Goal: Transaction & Acquisition: Purchase product/service

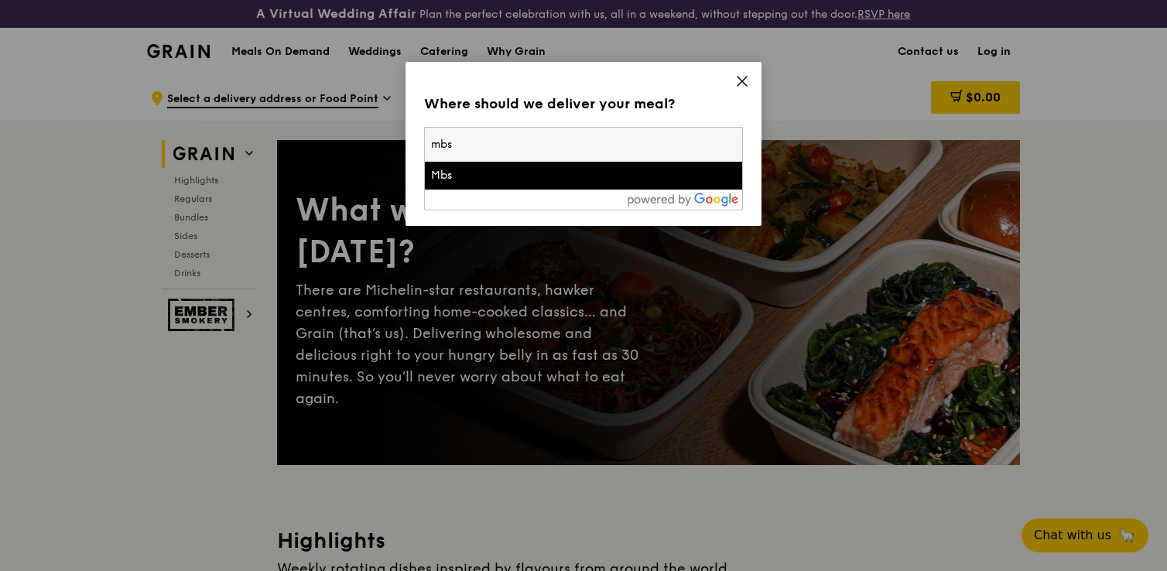
type input "mbs"
click at [648, 173] on div "Mbs" at bounding box center [545, 175] width 229 height 15
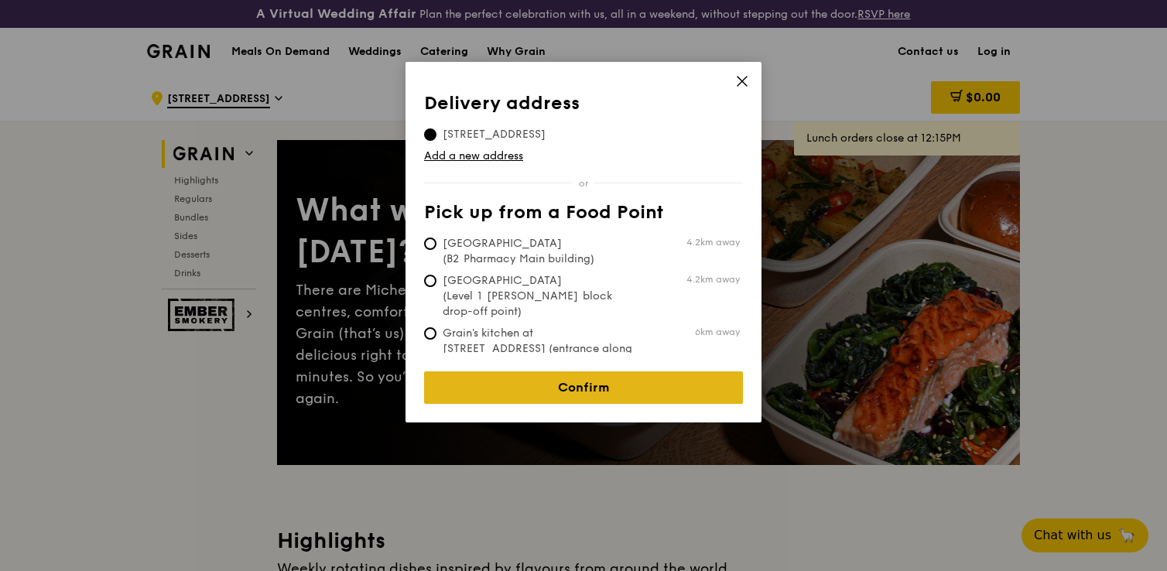
click at [562, 381] on link "Confirm" at bounding box center [583, 387] width 319 height 32
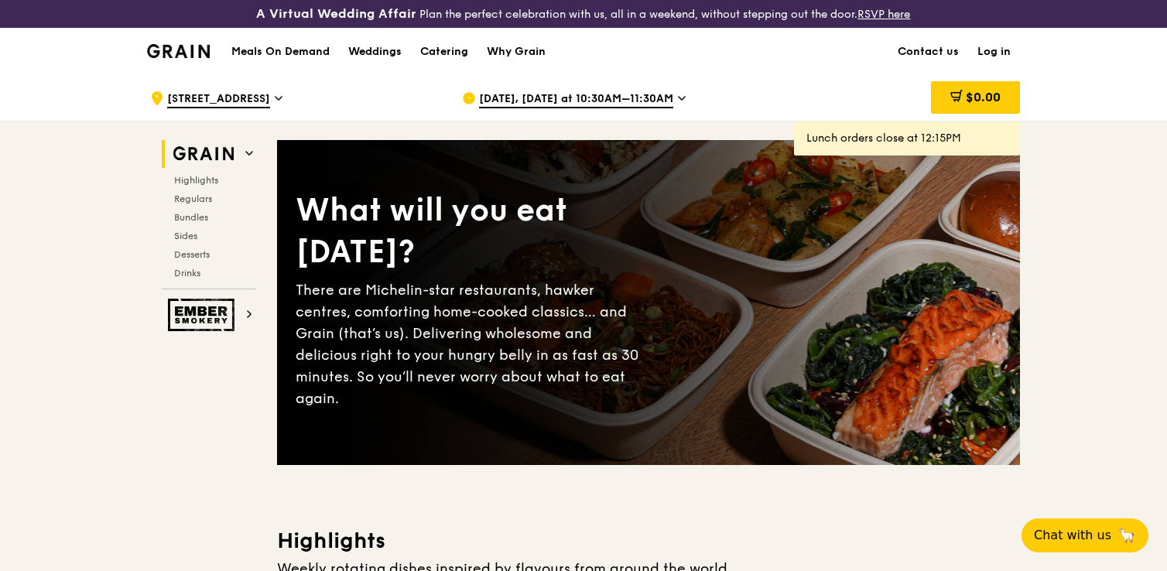
scroll to position [22, 0]
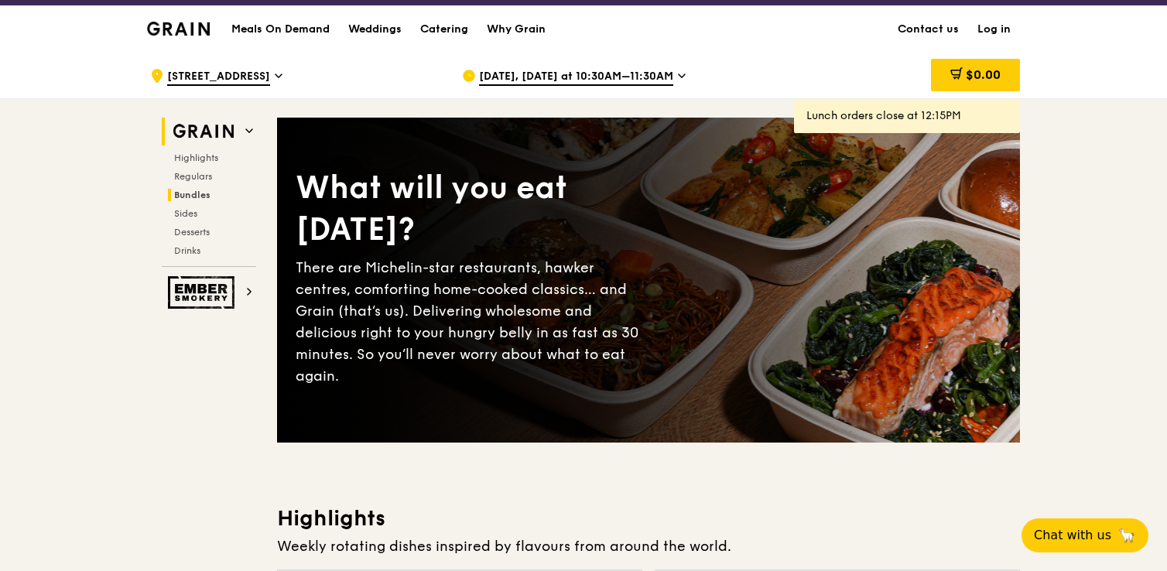
click at [194, 190] on span "Bundles" at bounding box center [192, 195] width 36 height 11
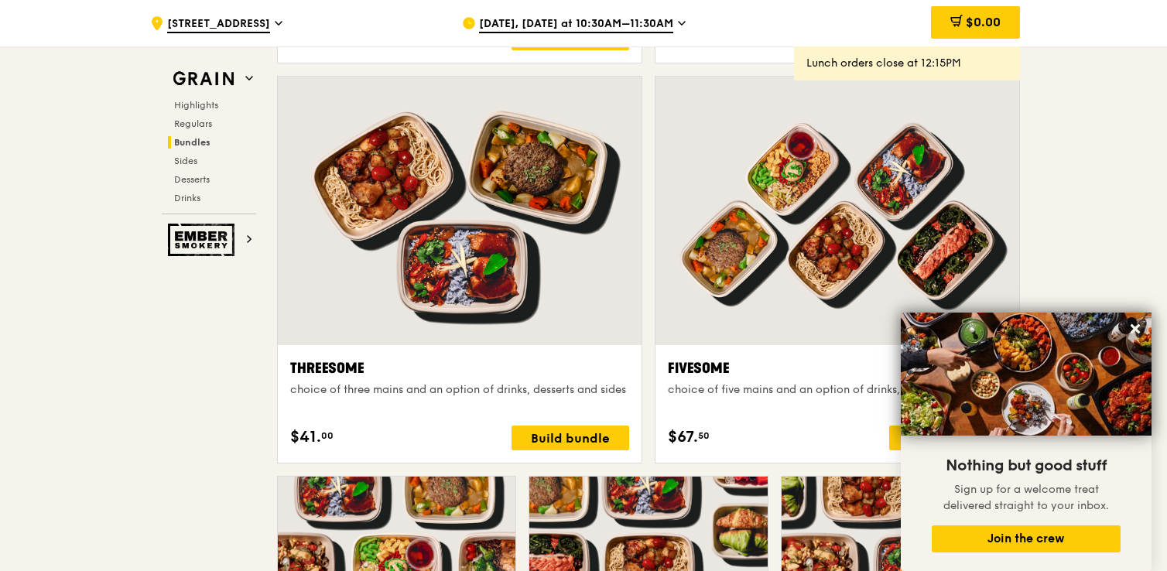
scroll to position [2672, 0]
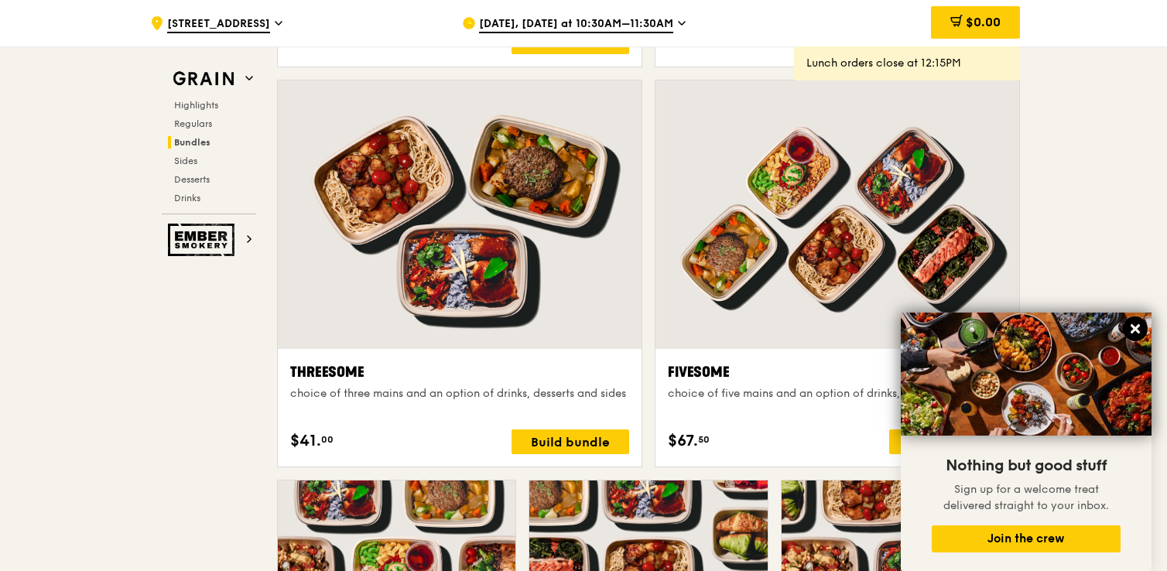
click at [1134, 327] on icon at bounding box center [1134, 328] width 9 height 9
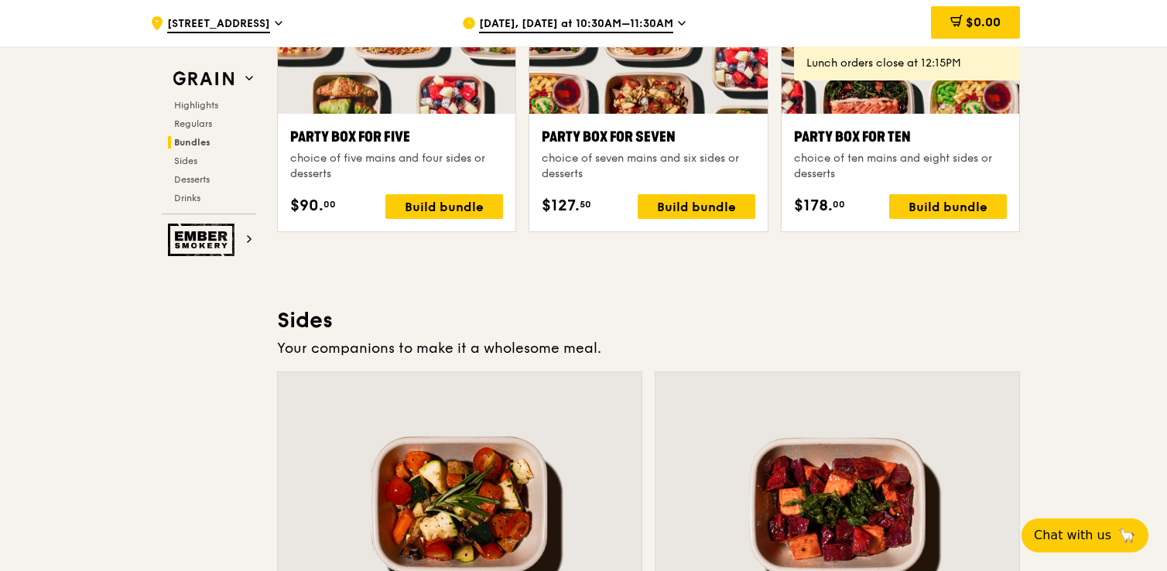
scroll to position [3060, 0]
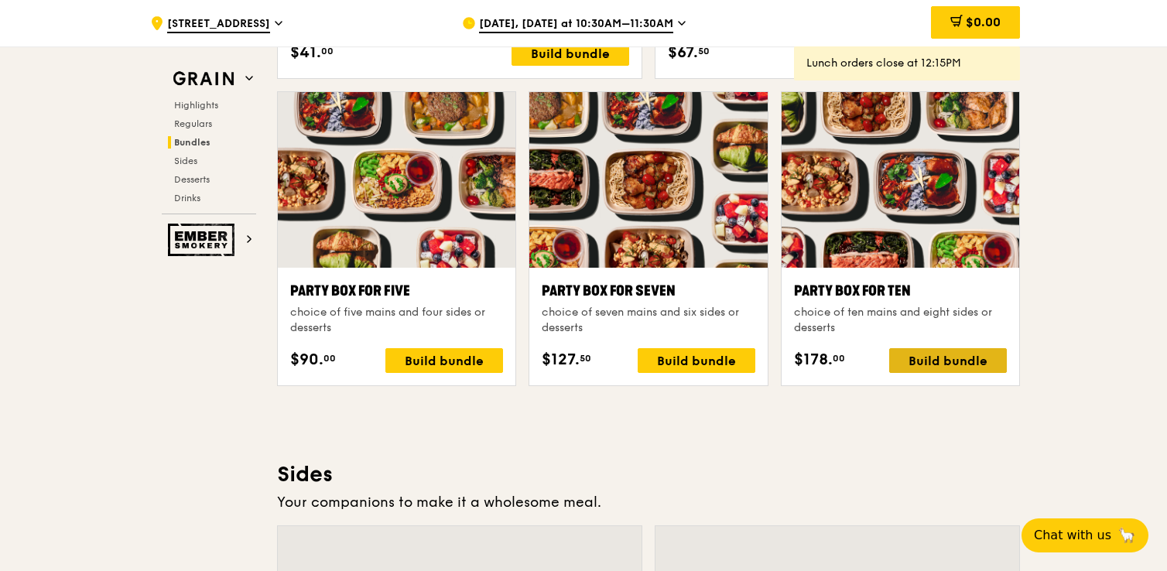
click at [960, 363] on div "Build bundle" at bounding box center [948, 360] width 118 height 25
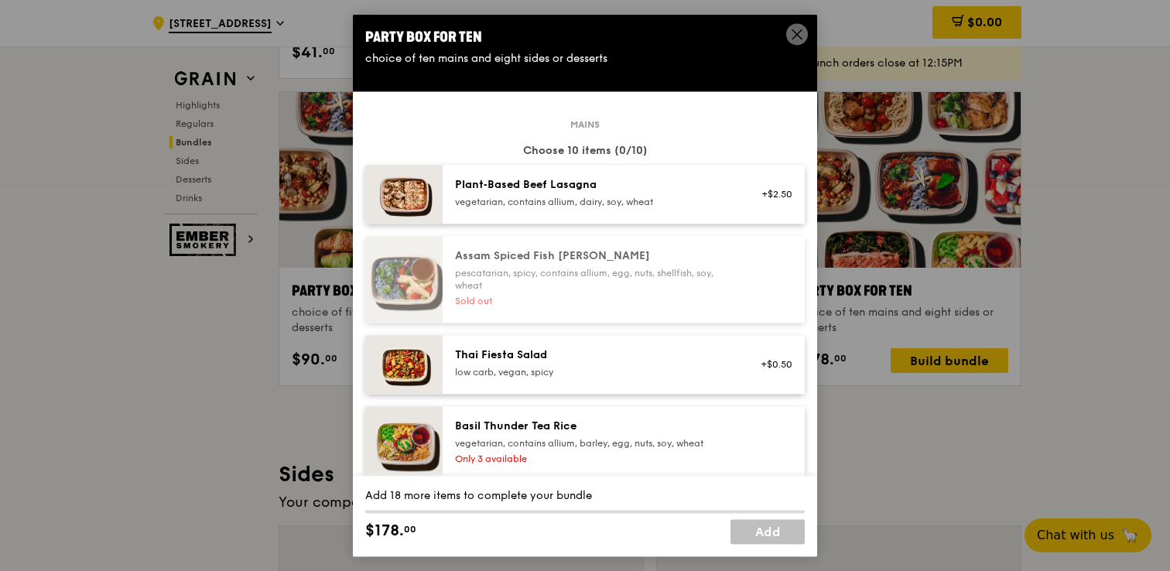
click at [784, 45] on div "Party Box for Ten" at bounding box center [584, 37] width 439 height 22
click at [795, 33] on icon at bounding box center [797, 34] width 14 height 14
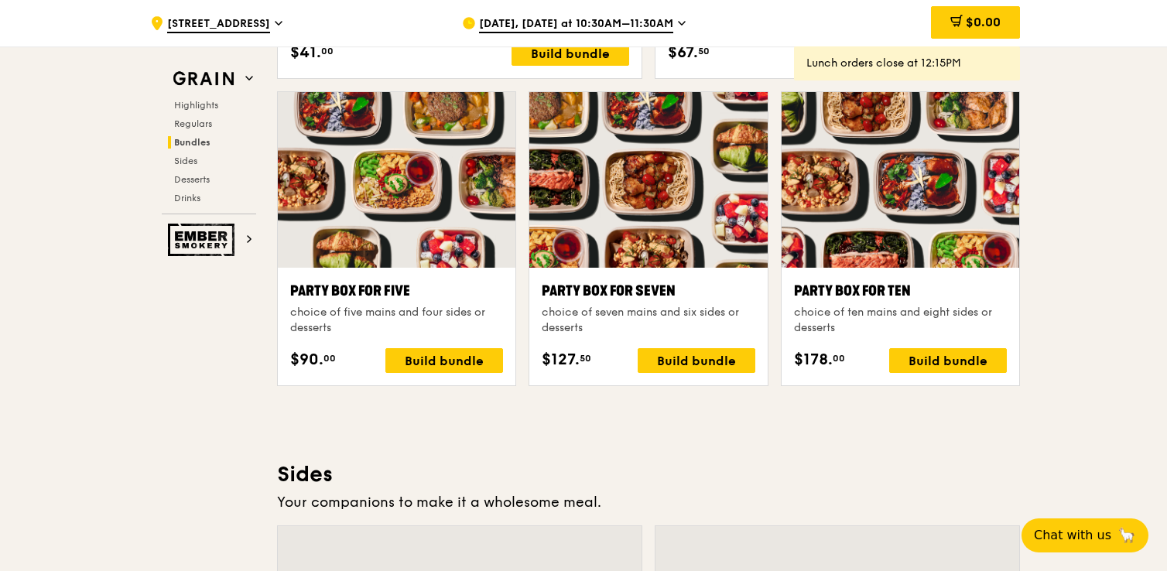
click at [620, 21] on span "[DATE], [DATE] at 10:30AM–11:30AM" at bounding box center [576, 24] width 194 height 17
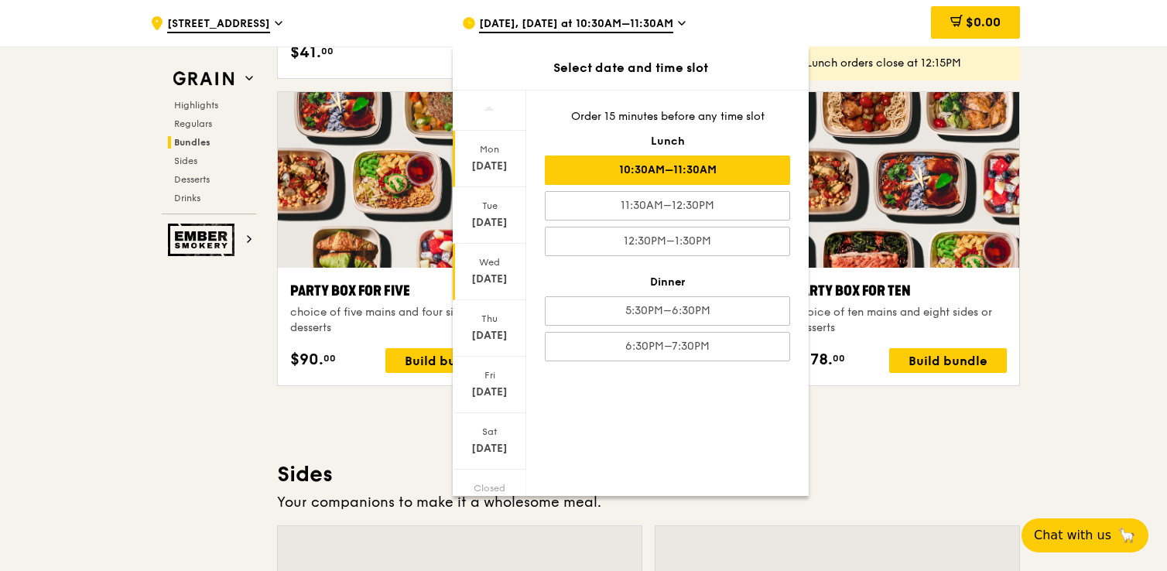
click at [495, 273] on div "[DATE]" at bounding box center [489, 279] width 69 height 15
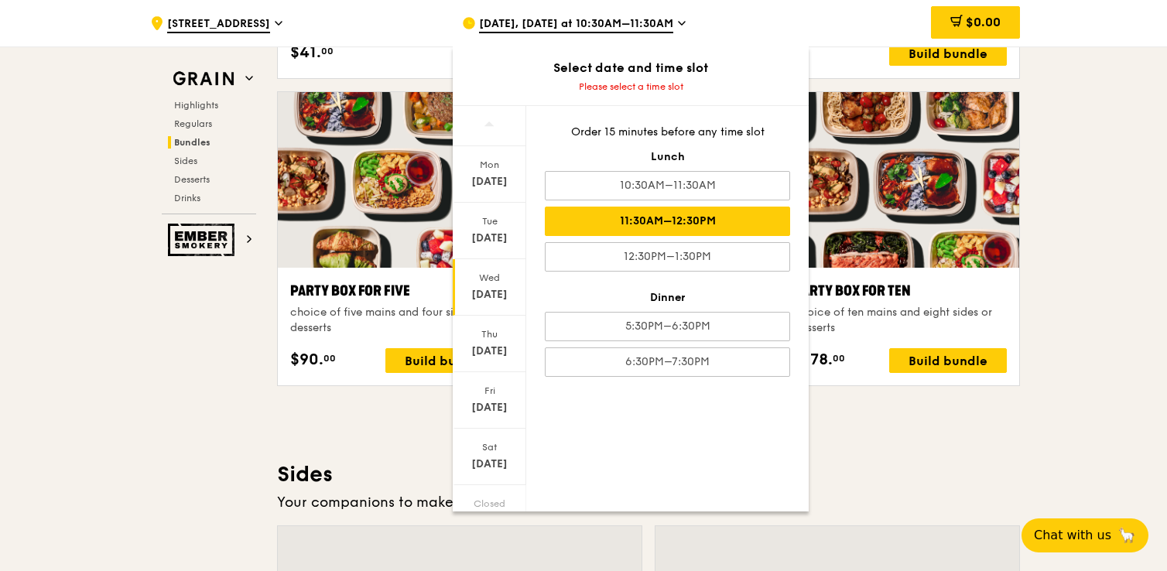
click at [661, 227] on div "11:30AM–12:30PM" at bounding box center [667, 221] width 245 height 29
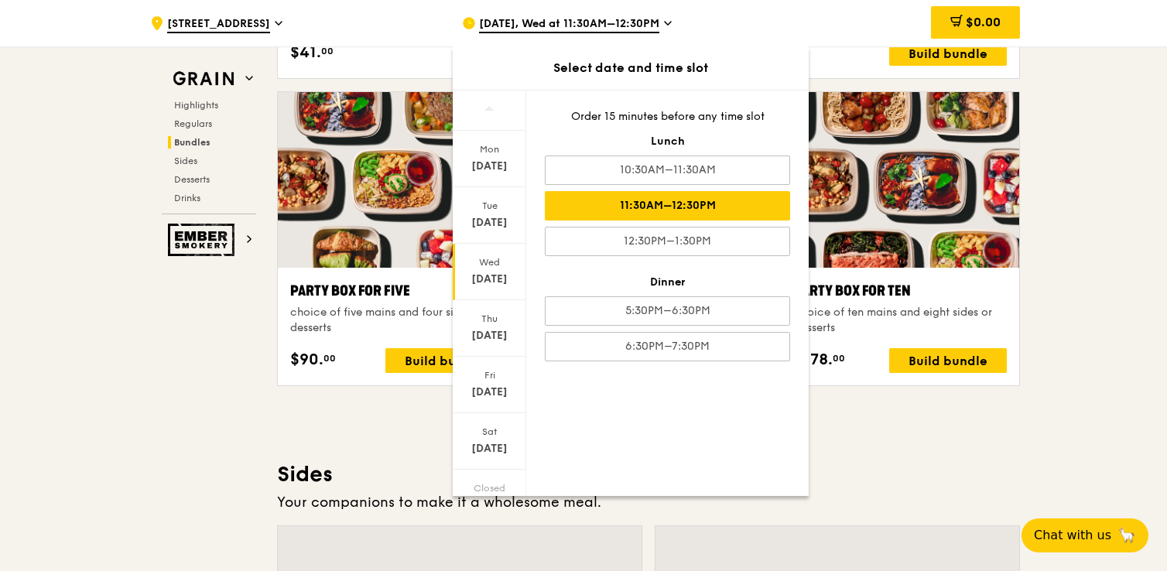
click at [819, 432] on div "Highlights Weekly rotating dishes inspired by flavours from around the world. W…" at bounding box center [648, 498] width 743 height 6065
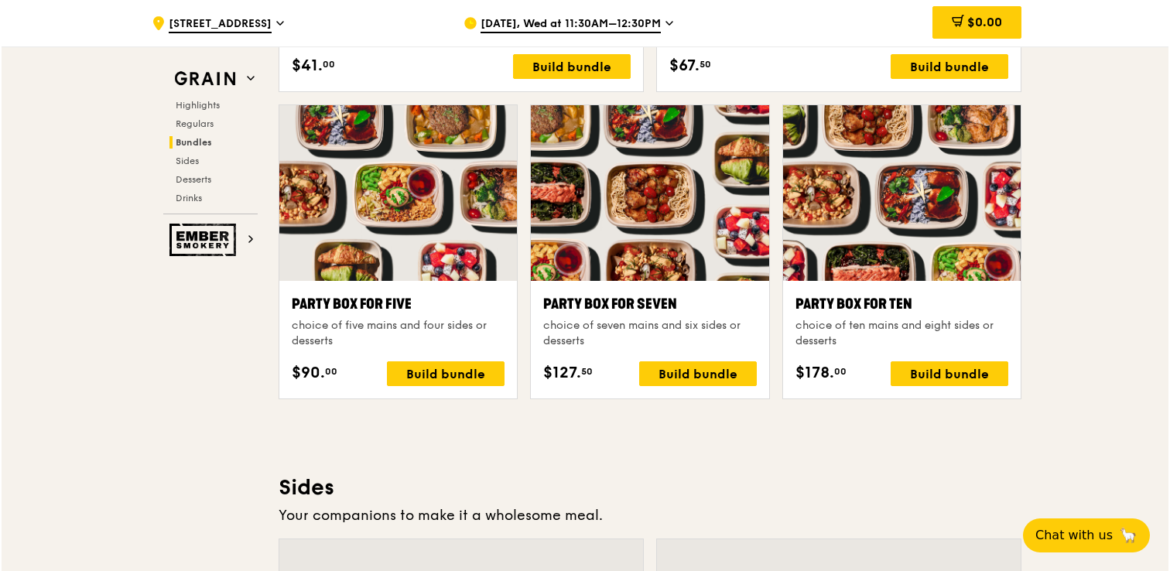
scroll to position [3044, 0]
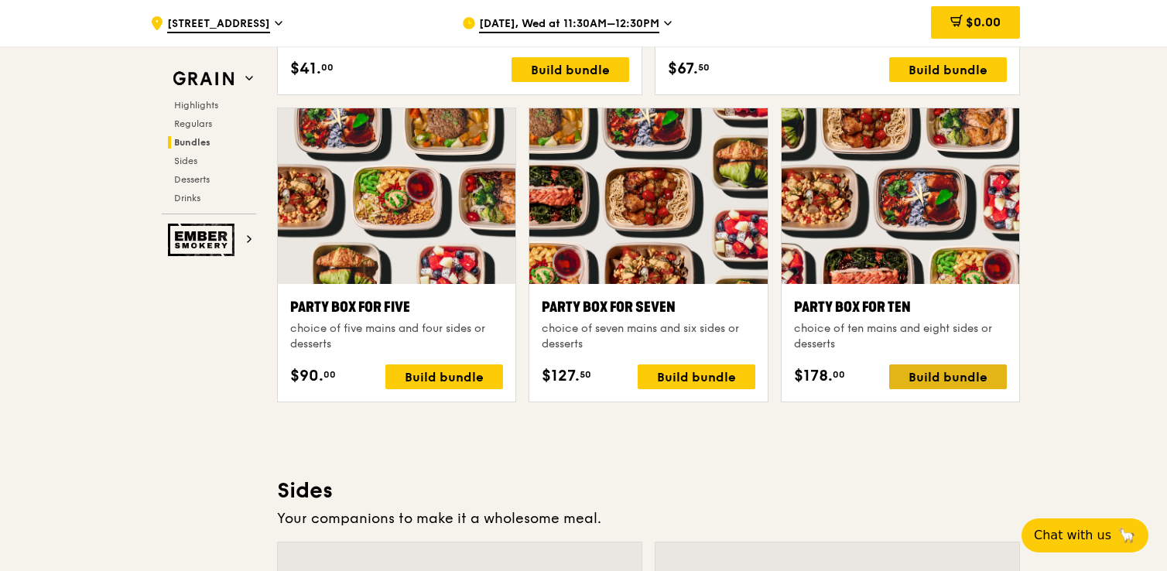
click at [911, 378] on div "Build bundle" at bounding box center [948, 376] width 118 height 25
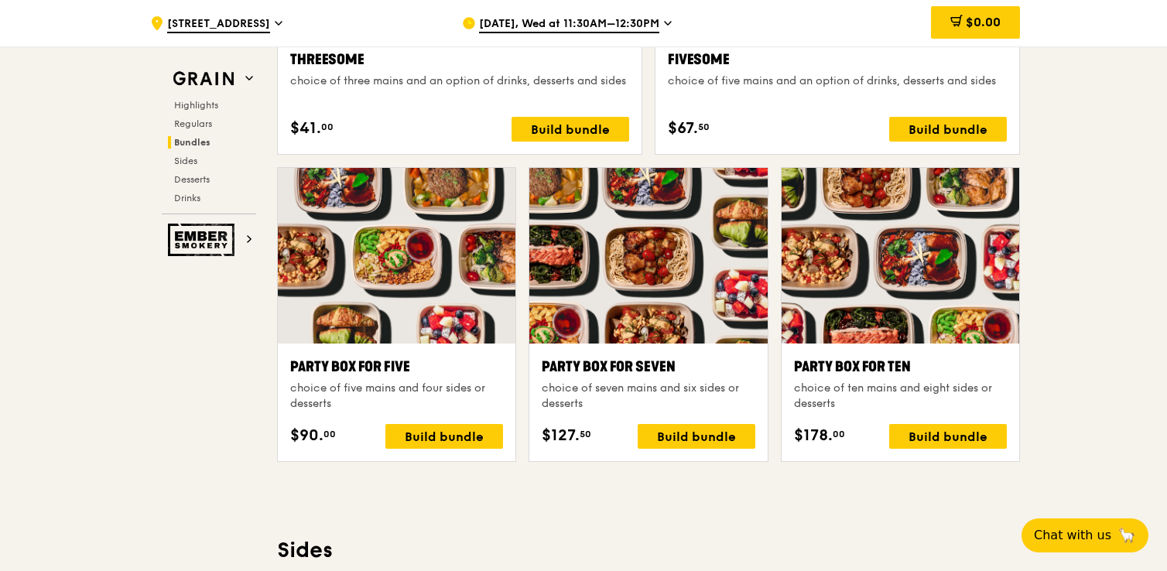
scroll to position [2993, 0]
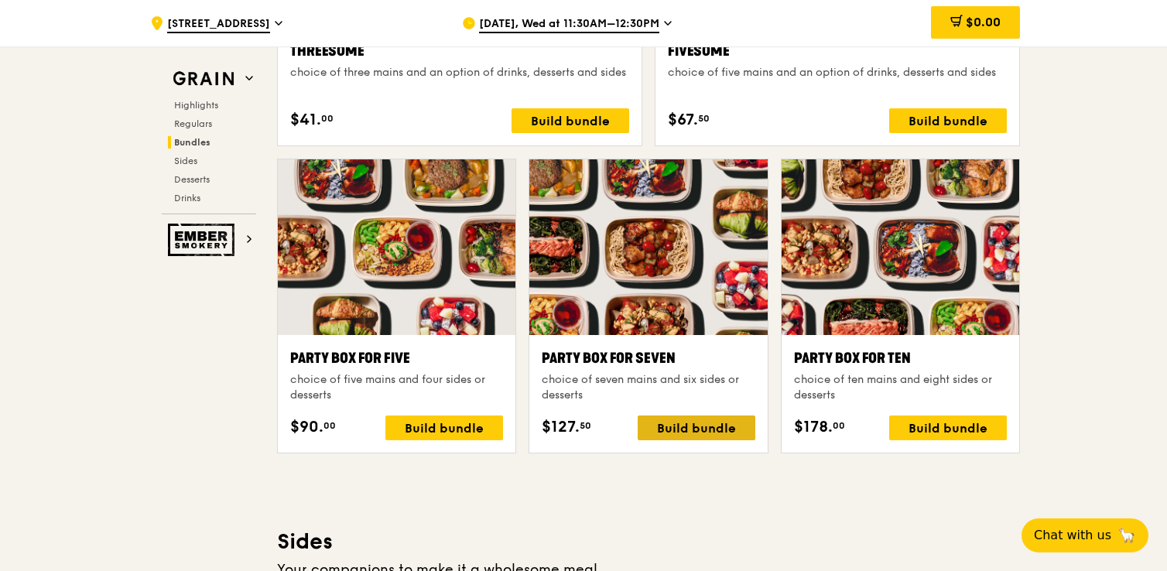
click at [710, 415] on div "Build bundle" at bounding box center [696, 427] width 118 height 25
click at [700, 367] on div "Party Box for Seven" at bounding box center [648, 358] width 213 height 22
click at [716, 471] on div "Highlights Weekly rotating dishes inspired by flavours from around the world. W…" at bounding box center [648, 565] width 743 height 6065
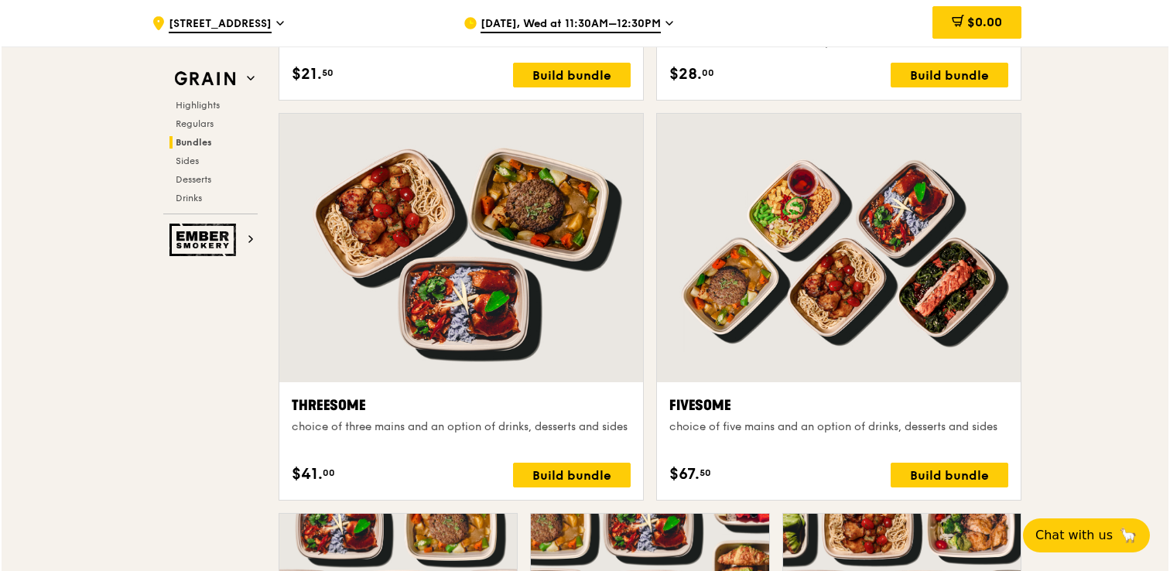
scroll to position [2630, 0]
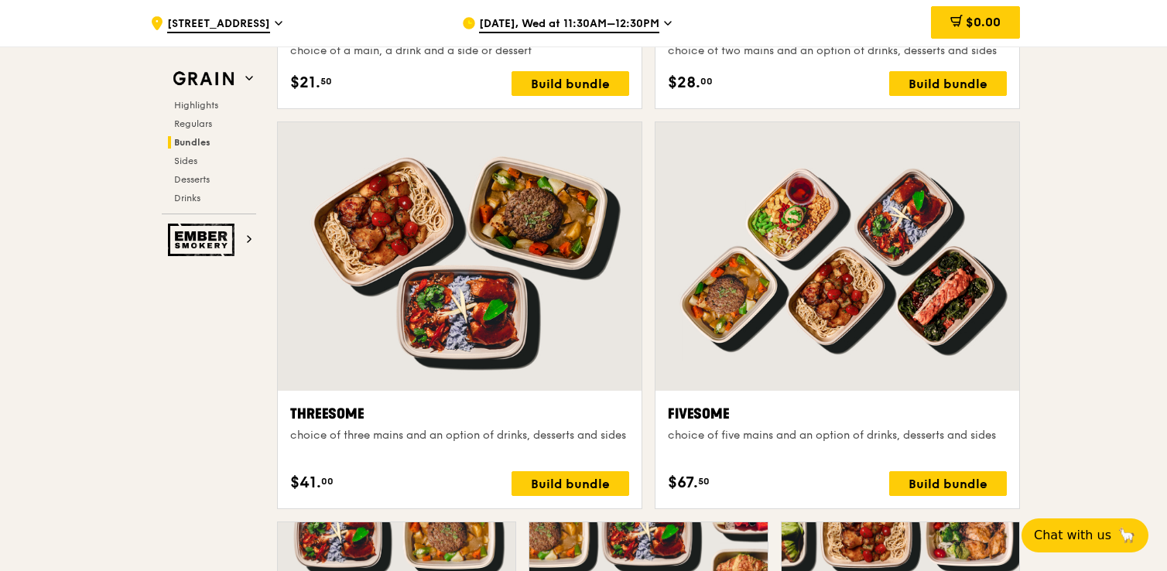
click at [893, 336] on div at bounding box center [837, 256] width 364 height 268
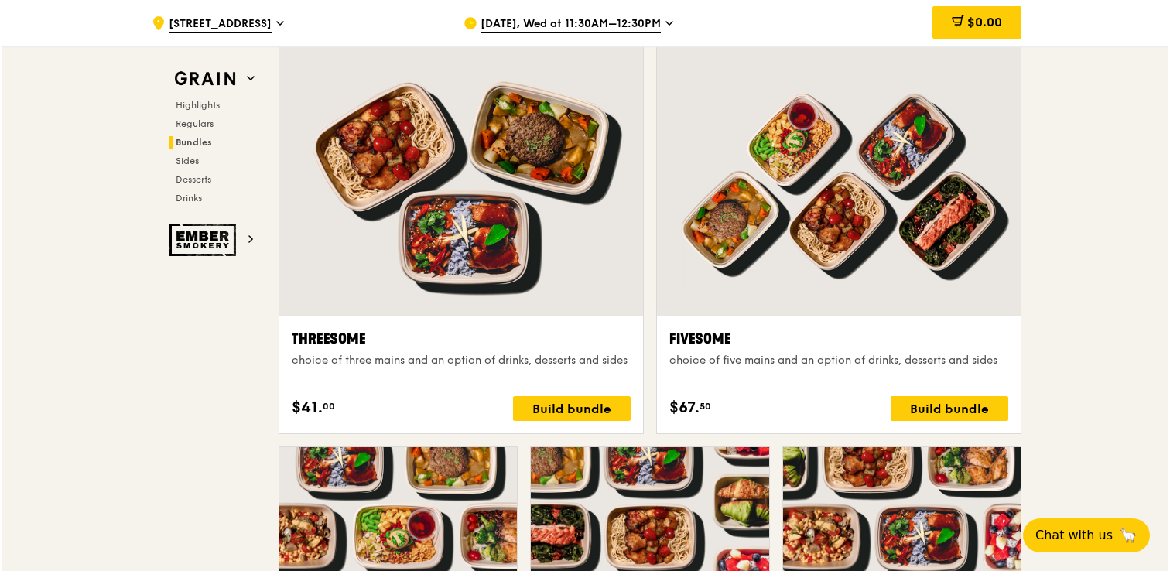
scroll to position [2743, 0]
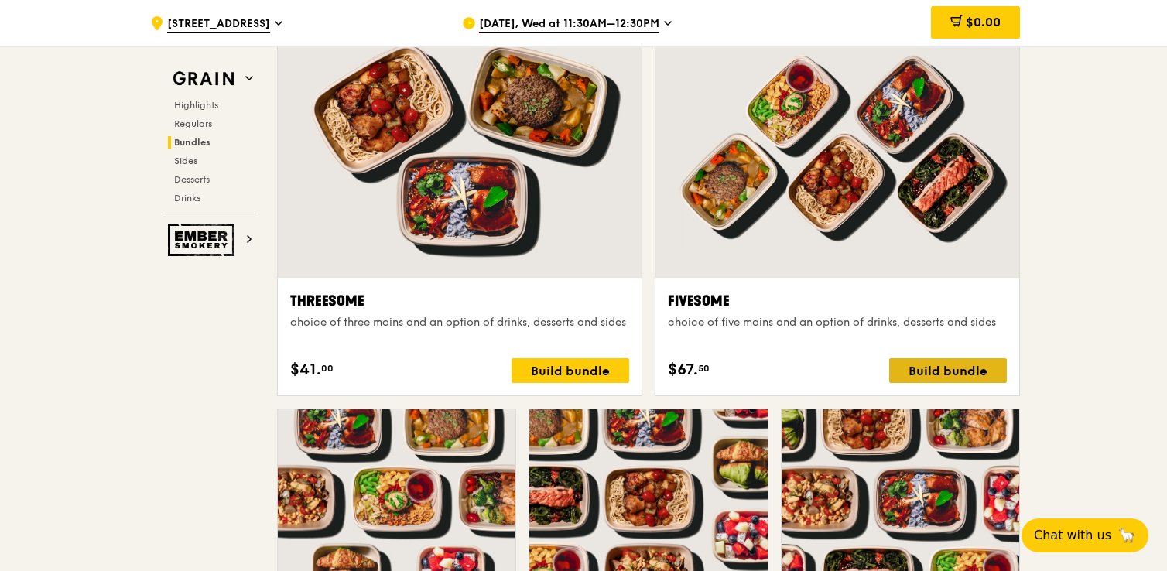
click at [973, 367] on div "Build bundle" at bounding box center [948, 370] width 118 height 25
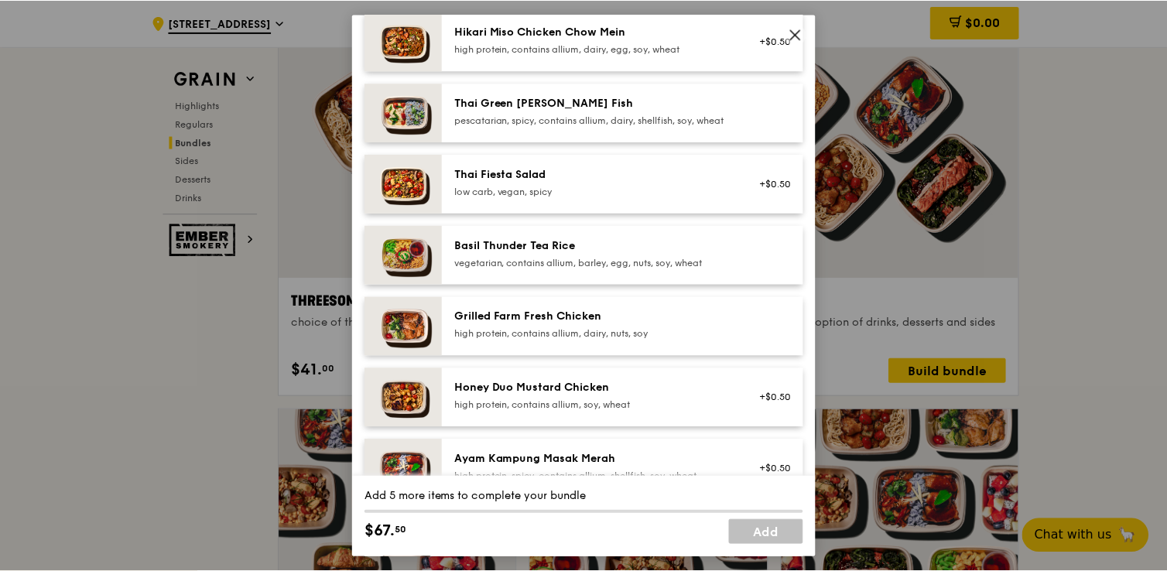
scroll to position [0, 0]
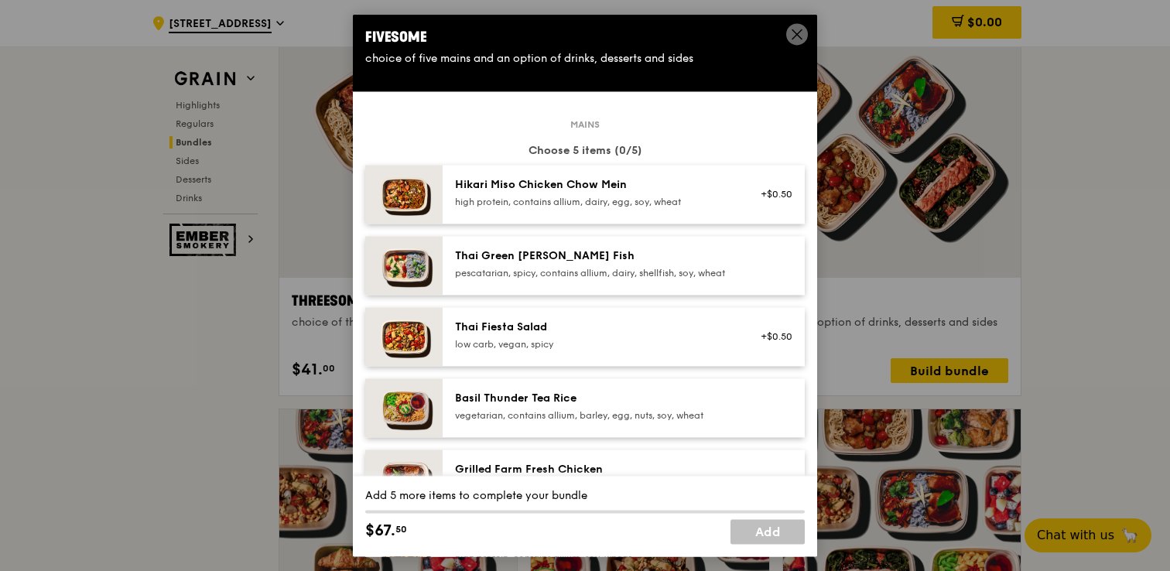
click at [410, 197] on img at bounding box center [403, 194] width 77 height 59
click at [559, 184] on div "Hikari Miso Chicken Chow Mein" at bounding box center [594, 184] width 278 height 15
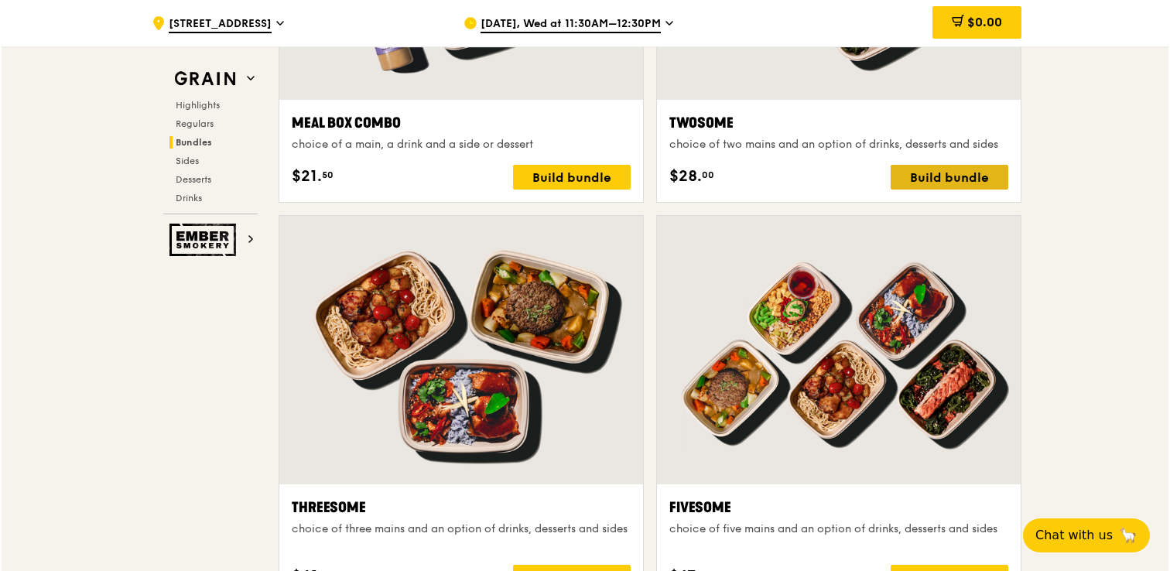
scroll to position [2682, 0]
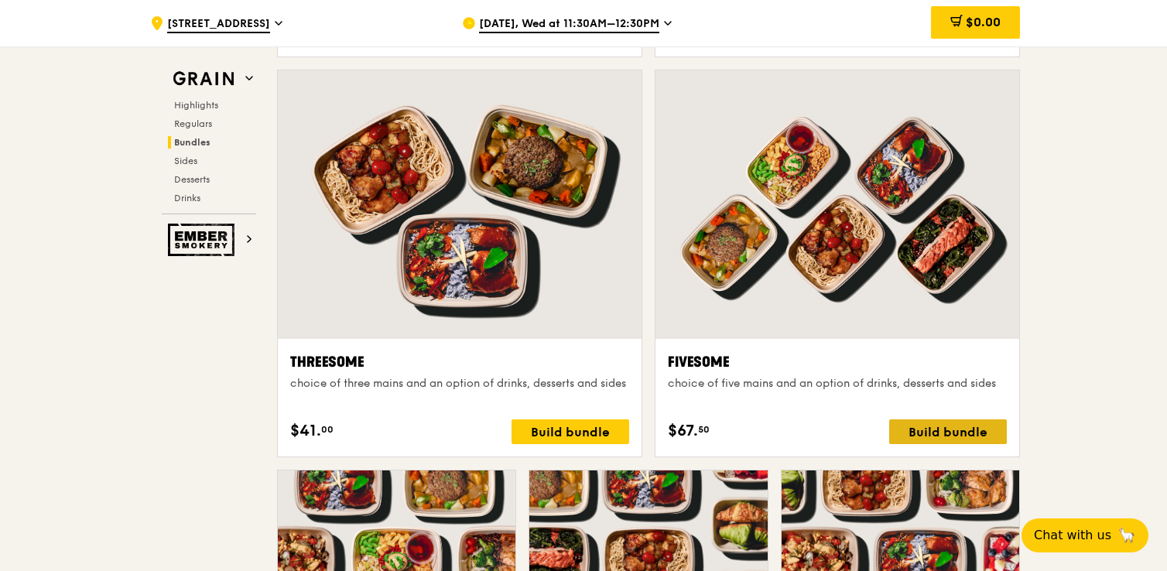
click at [958, 426] on div "Build bundle" at bounding box center [948, 431] width 118 height 25
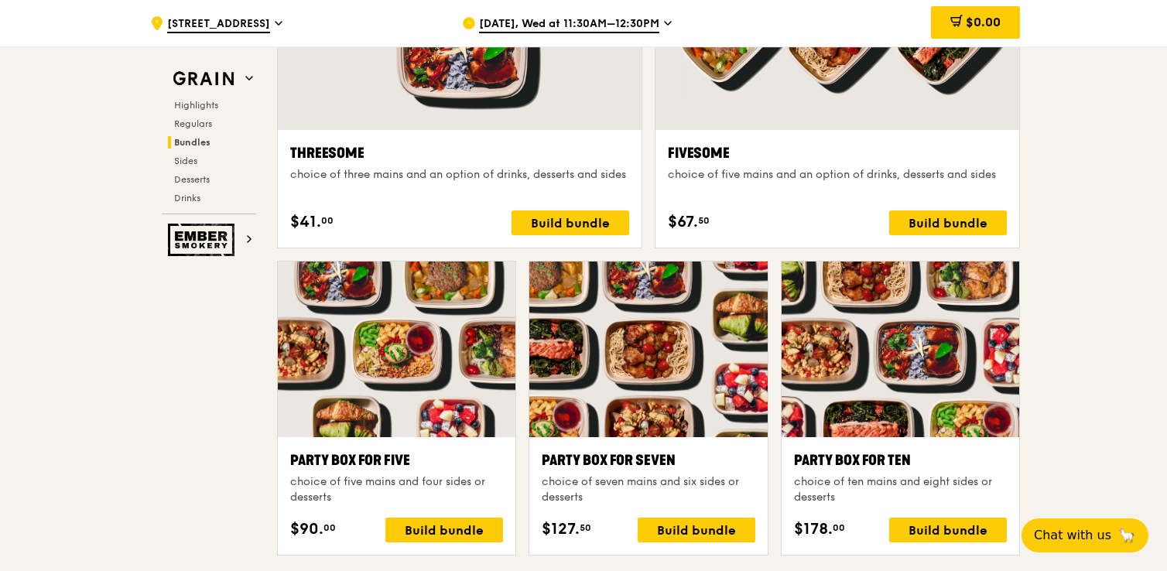
scroll to position [2892, 0]
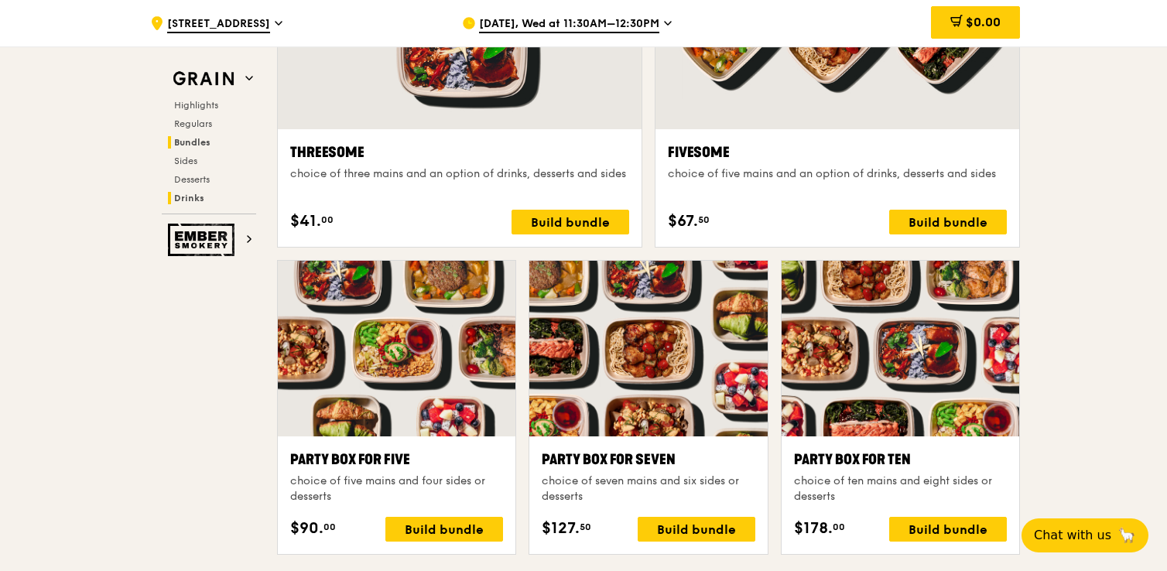
click at [182, 201] on span "Drinks" at bounding box center [189, 198] width 30 height 11
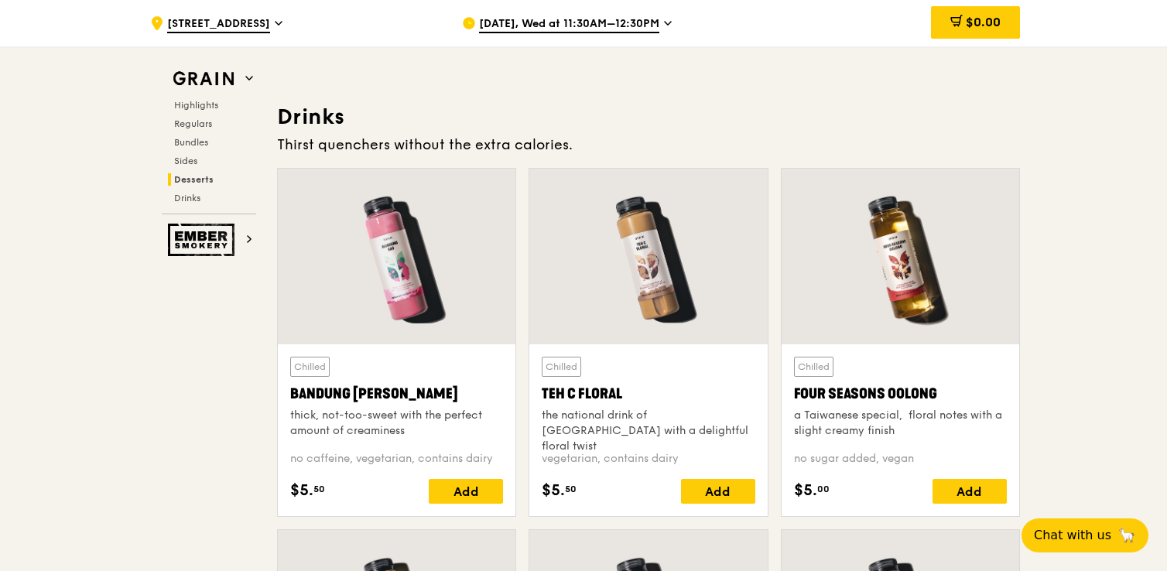
scroll to position [5325, 0]
